Goal: Task Accomplishment & Management: Manage account settings

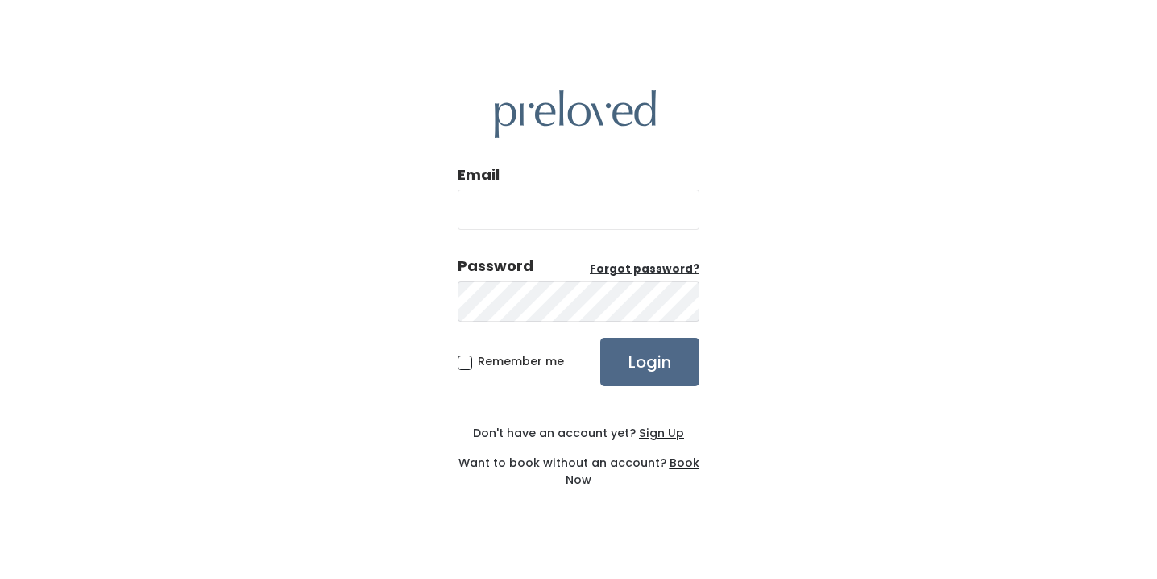
click at [521, 216] on input "Email" at bounding box center [579, 209] width 242 height 40
type input "[EMAIL_ADDRESS][DOMAIN_NAME]"
click at [659, 366] on input "Login" at bounding box center [649, 362] width 99 height 48
click at [627, 267] on u "Forgot password?" at bounding box center [645, 268] width 110 height 15
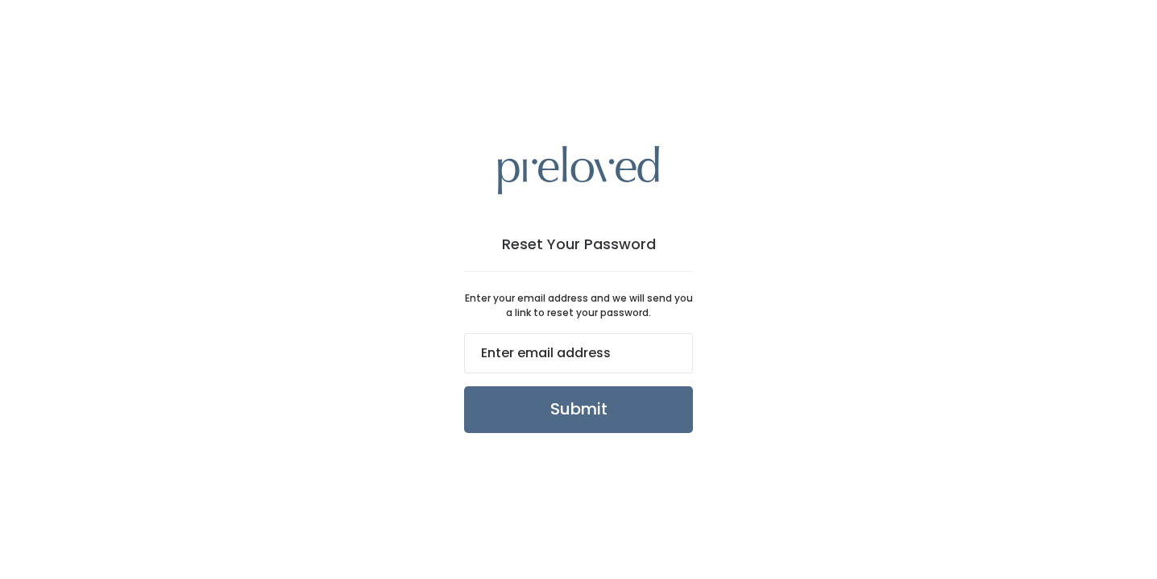
click at [620, 348] on input "email" at bounding box center [578, 353] width 229 height 40
type input "[EMAIL_ADDRESS][DOMAIN_NAME]"
click at [588, 415] on input "Submit" at bounding box center [578, 409] width 229 height 47
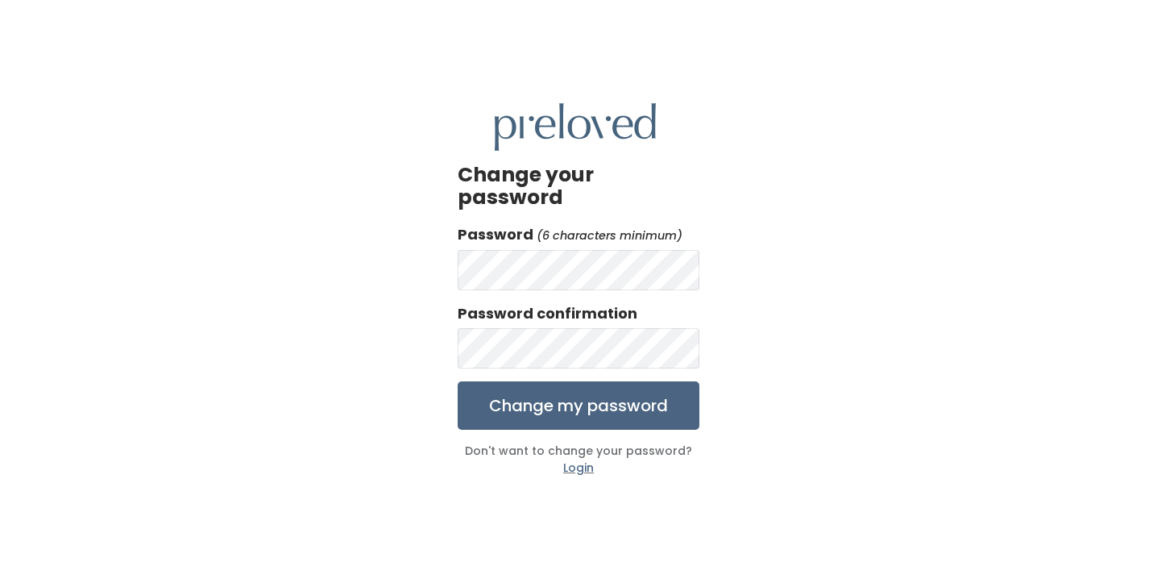
click at [629, 392] on input "Change my password" at bounding box center [579, 405] width 242 height 48
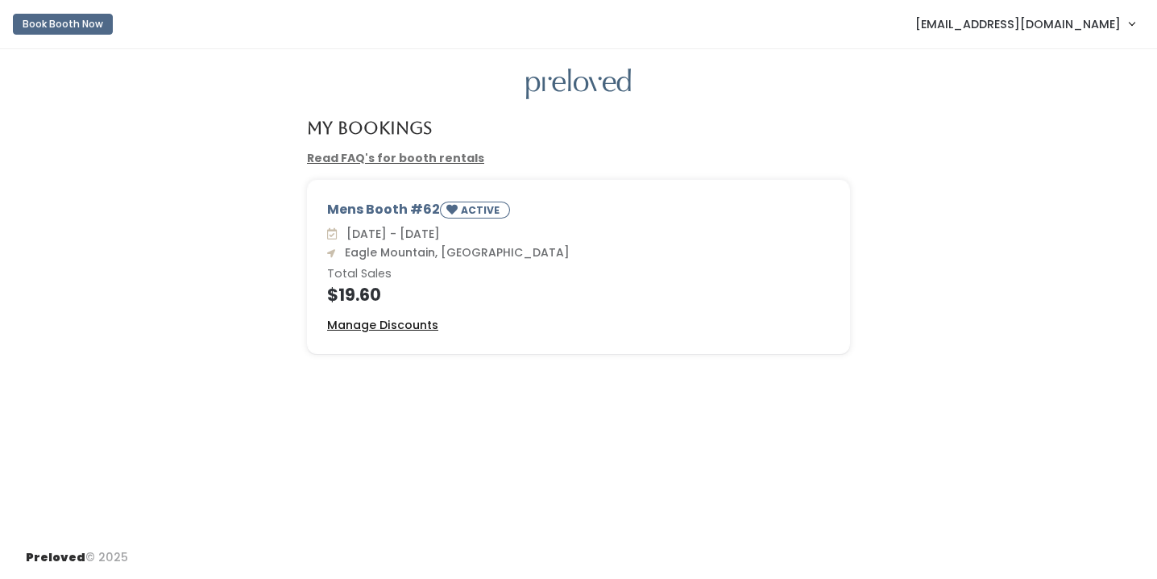
click at [384, 326] on u "Manage Discounts" at bounding box center [382, 325] width 111 height 16
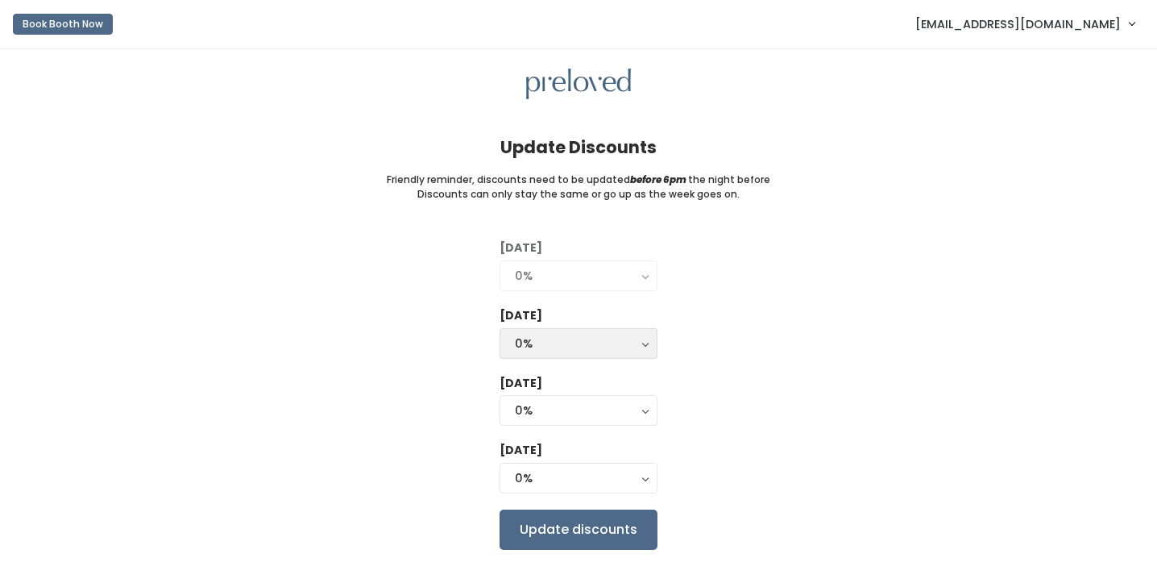
click at [639, 343] on div "0%" at bounding box center [578, 343] width 127 height 18
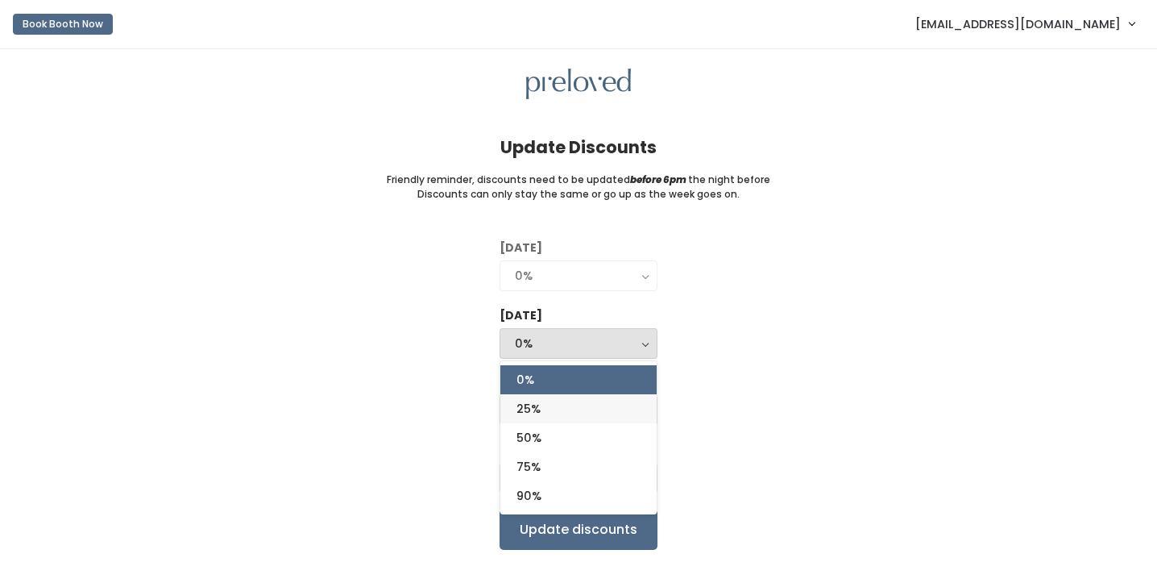
click at [539, 413] on span "25%" at bounding box center [529, 409] width 24 height 18
select select "25%"
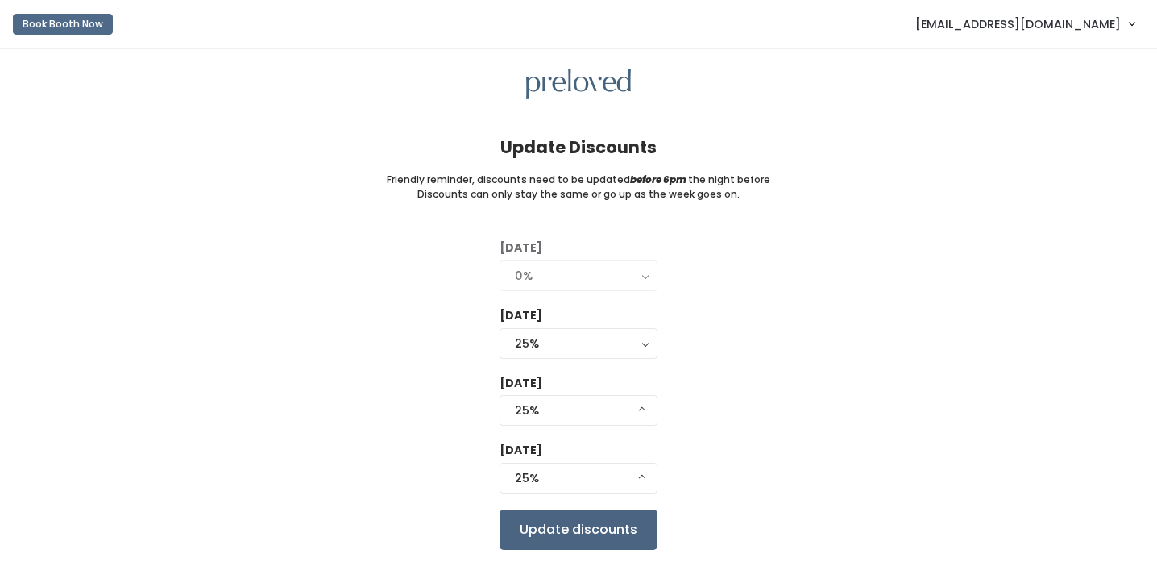
click at [553, 527] on input "Update discounts" at bounding box center [579, 529] width 158 height 40
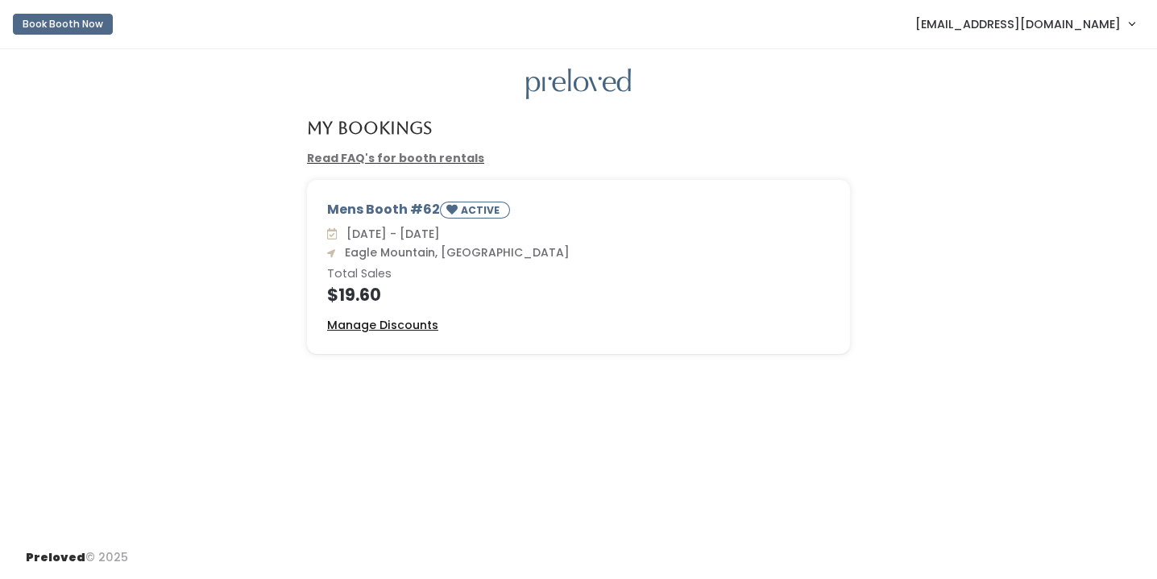
click at [387, 327] on u "Manage Discounts" at bounding box center [382, 325] width 111 height 16
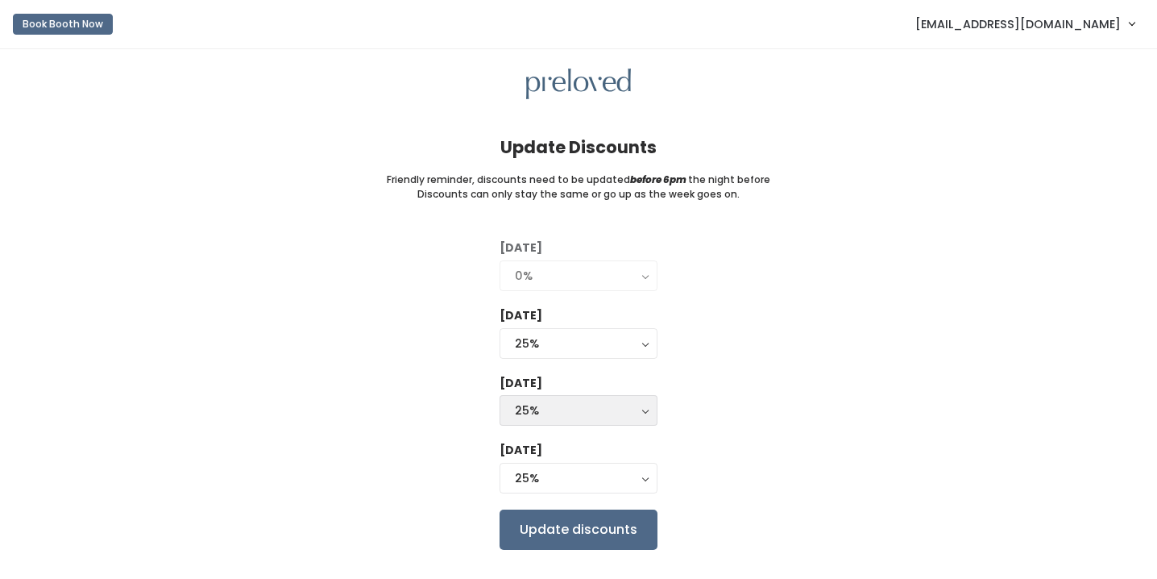
click at [644, 410] on button "25%" at bounding box center [579, 410] width 158 height 31
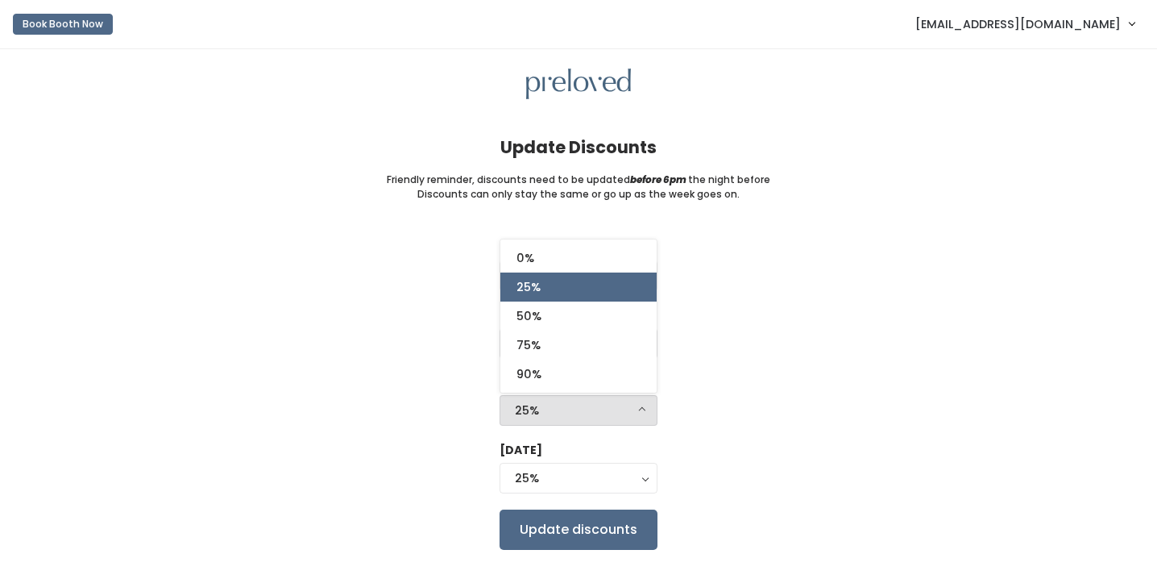
click at [459, 348] on div "Tuesday 0% 25% 50% 75% 90% 0% Wednesday 0% 25% 50% 75% 90% 25% Thursday 0% 25% …" at bounding box center [579, 393] width 1106 height 309
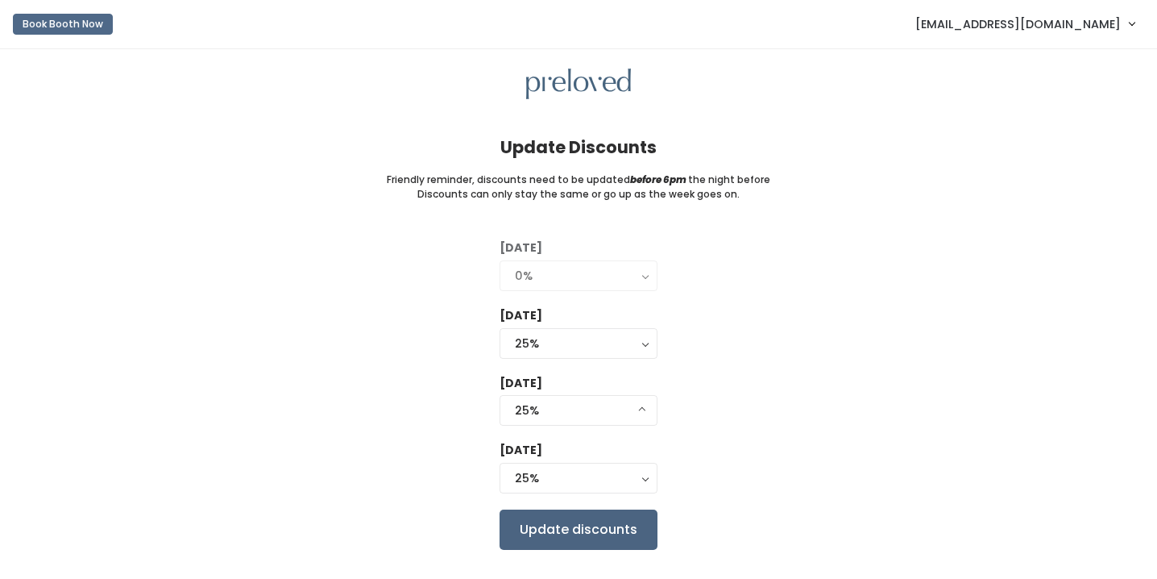
click at [559, 533] on input "Update discounts" at bounding box center [579, 529] width 158 height 40
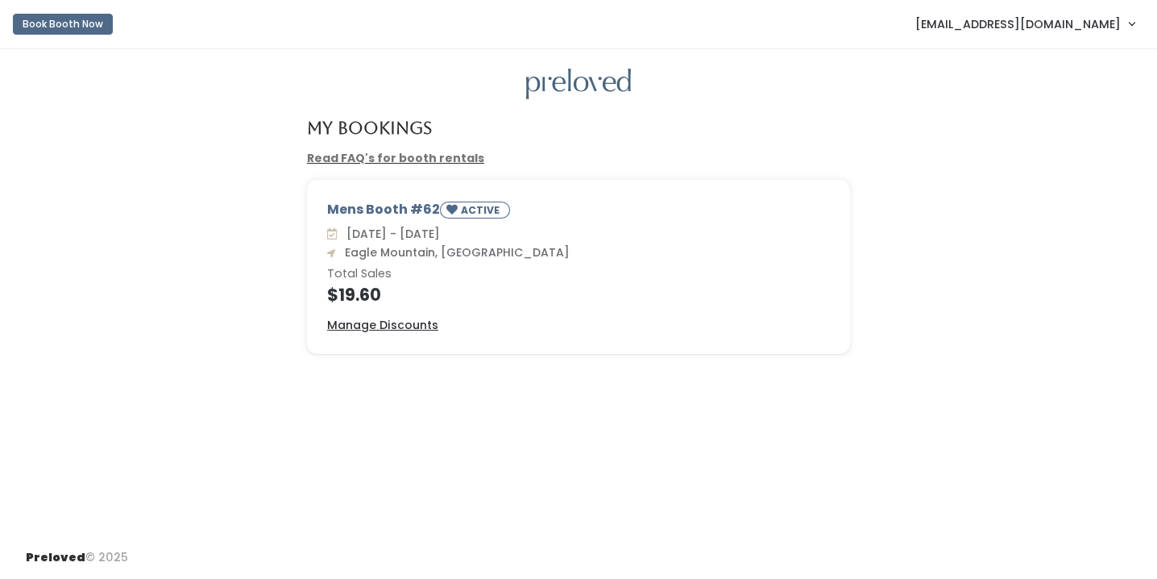
click at [1132, 31] on link "[EMAIL_ADDRESS][DOMAIN_NAME]" at bounding box center [1024, 23] width 251 height 35
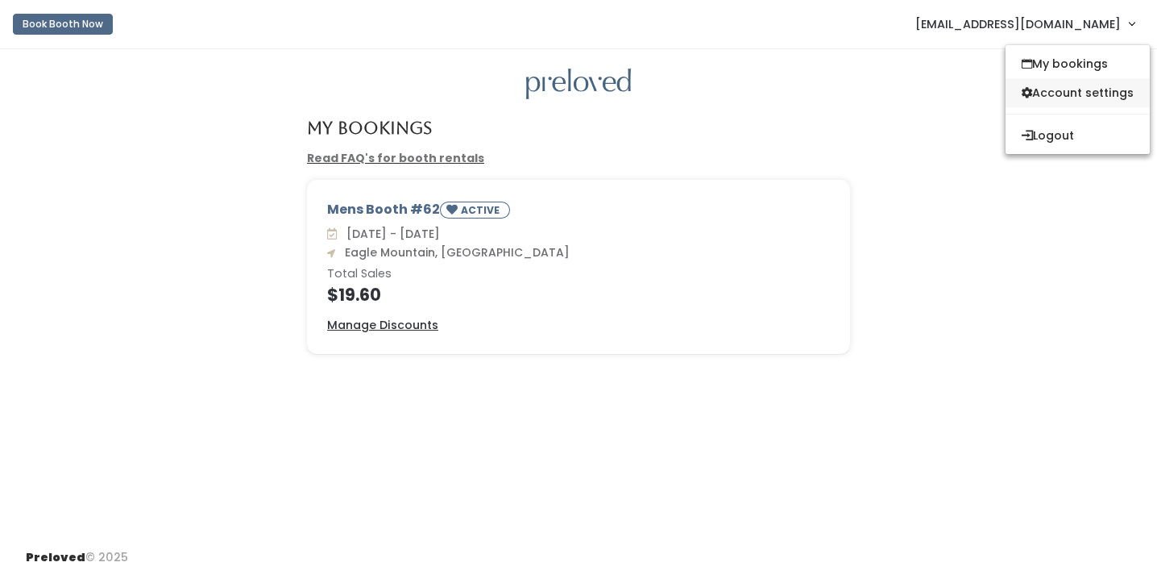
click at [1065, 93] on link "Account settings" at bounding box center [1078, 92] width 144 height 29
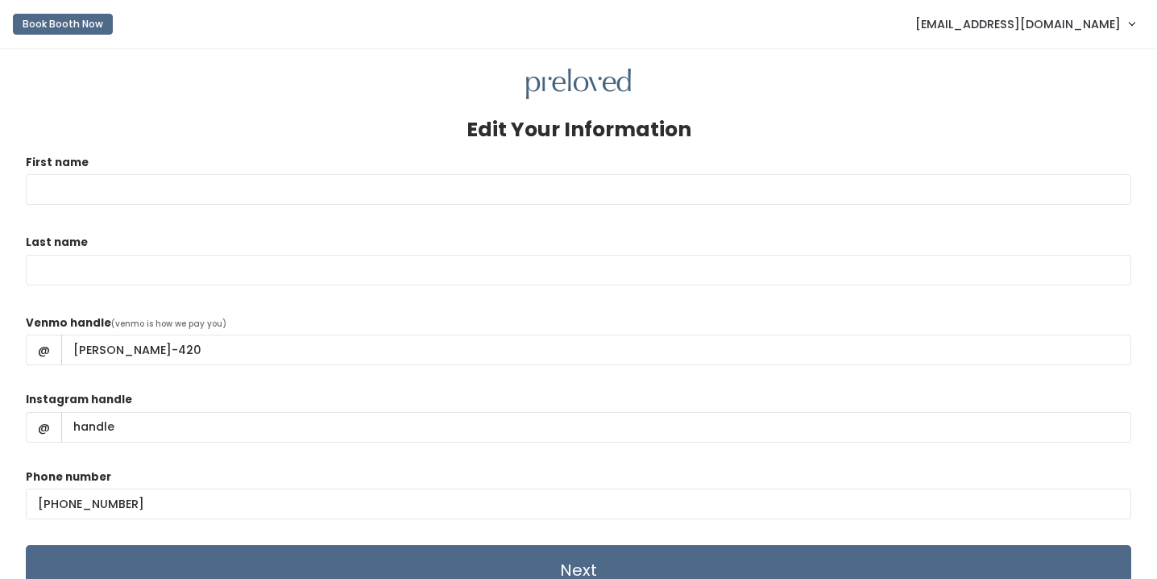
click at [10, 376] on div "Edit Your Information First name Last name Venmo handle (venmo is how we pay yo…" at bounding box center [578, 373] width 1157 height 649
